Goal: Information Seeking & Learning: Learn about a topic

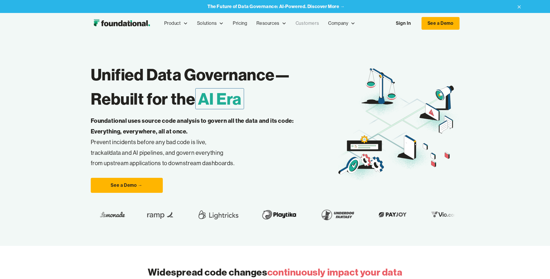
click at [310, 23] on link "Customers" at bounding box center [307, 23] width 33 height 19
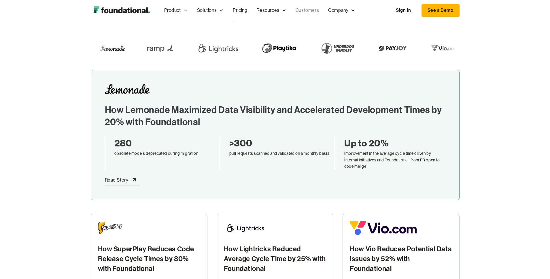
scroll to position [56, 0]
click at [146, 131] on div "How Lemonade Maximized Data Visibility and Accelerated Development Times by 20%…" at bounding box center [275, 135] width 341 height 102
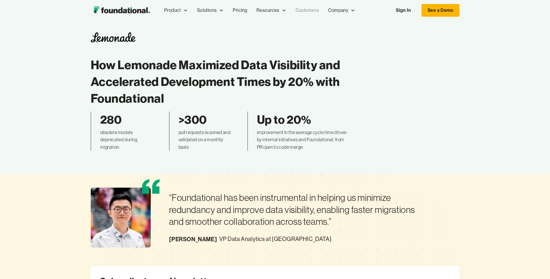
click at [310, 10] on link "Customers" at bounding box center [307, 10] width 33 height 19
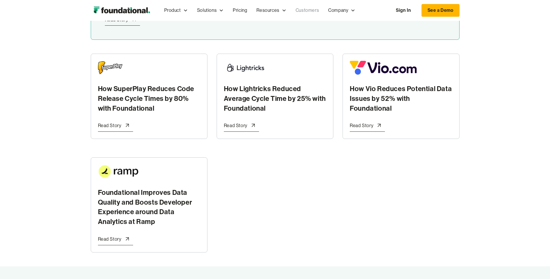
scroll to position [216, 0]
click at [135, 97] on h2 "How SuperPlay Reduces Code Release Cycle Times by 80% with Foundational" at bounding box center [149, 98] width 102 height 29
click at [278, 98] on h2 "How Lightricks Reduced Average Cycle Time by 25% with Foundational" at bounding box center [275, 98] width 102 height 29
